Goal: Task Accomplishment & Management: Manage account settings

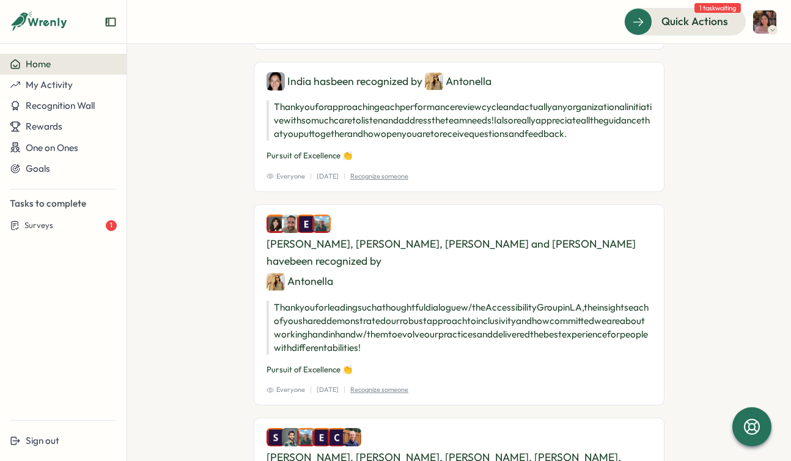
scroll to position [6950, 0]
click at [64, 82] on span "My Activity" at bounding box center [49, 85] width 47 height 12
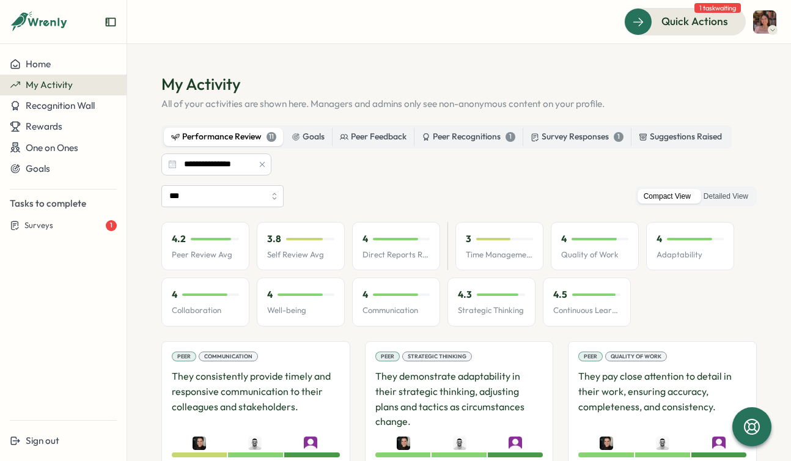
click at [759, 13] on img at bounding box center [764, 21] width 23 height 23
click at [748, 46] on div "Edit Profile My Activity" at bounding box center [744, 71] width 96 height 62
click at [739, 54] on div "Edit Profile" at bounding box center [744, 59] width 60 height 13
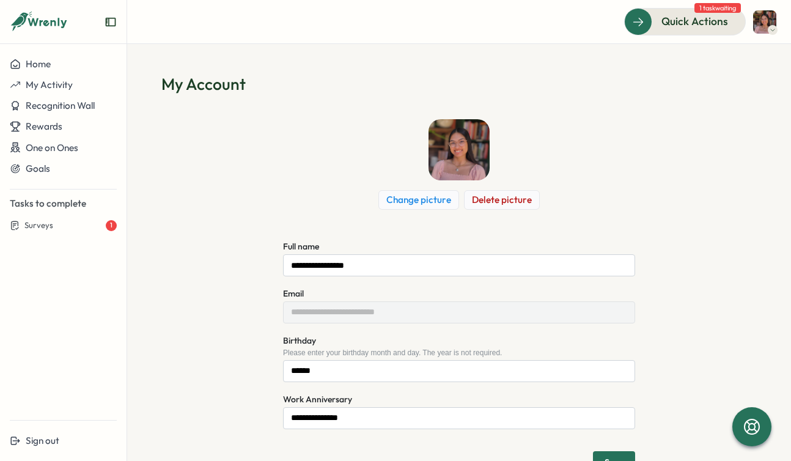
scroll to position [42, 0]
